Goal: Use online tool/utility: Utilize a website feature to perform a specific function

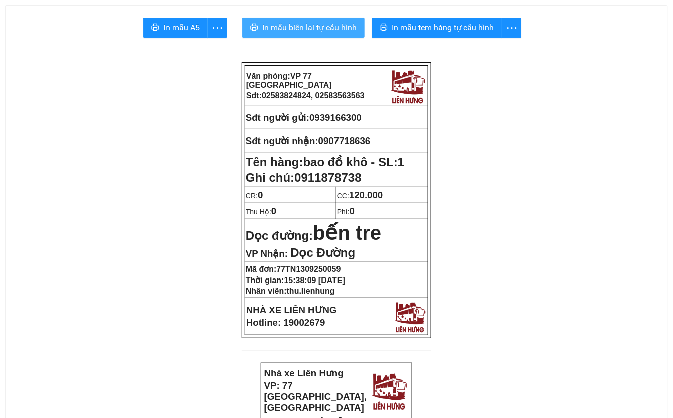
click at [326, 25] on span "In mẫu biên lai tự cấu hình" at bounding box center [309, 27] width 94 height 13
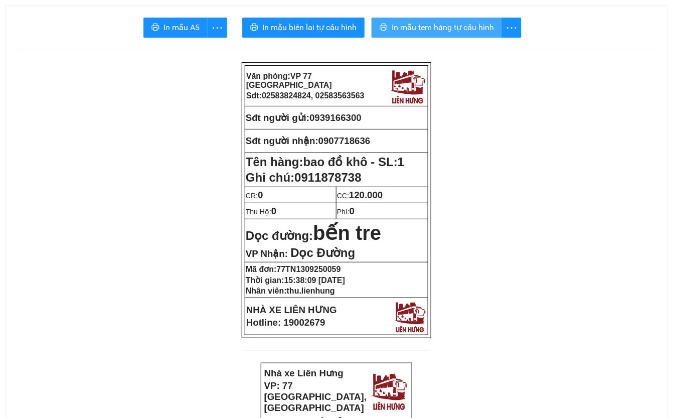
click at [451, 28] on span "In mẫu tem hàng tự cấu hình" at bounding box center [443, 27] width 102 height 13
click at [453, 27] on span "In mẫu tem hàng tự cấu hình" at bounding box center [443, 27] width 102 height 13
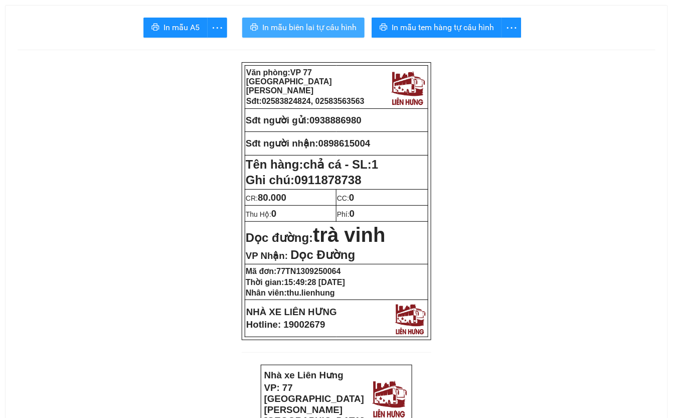
click at [278, 25] on span "In mẫu biên lai tự cấu hình" at bounding box center [309, 27] width 94 height 13
click at [317, 27] on span "In mẫu biên lai tự cấu hình" at bounding box center [309, 27] width 94 height 13
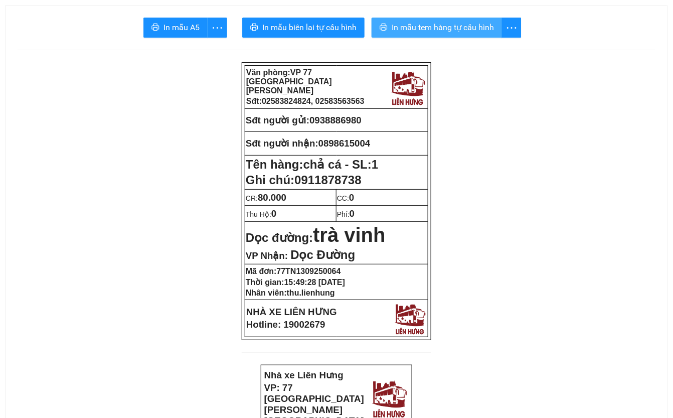
click at [466, 27] on span "In mẫu tem hàng tự cấu hình" at bounding box center [443, 27] width 102 height 13
